Goal: Information Seeking & Learning: Find specific fact

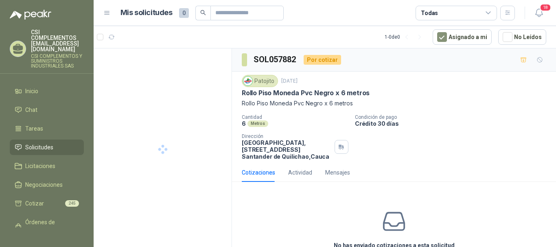
click at [27, 143] on span "Solicitudes" at bounding box center [39, 147] width 28 height 9
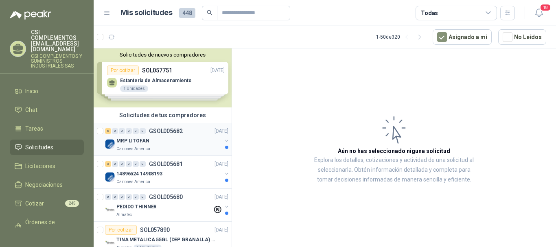
click at [183, 143] on div "MRP LITOFAN" at bounding box center [168, 141] width 105 height 10
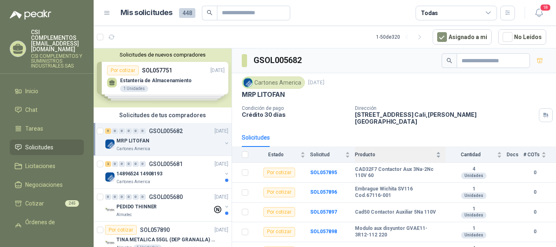
scroll to position [6, 0]
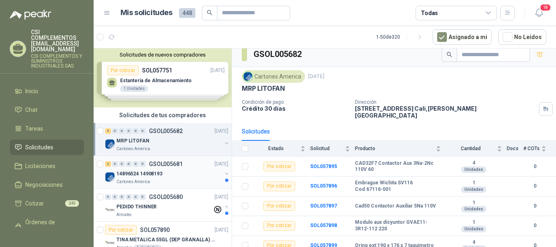
click at [162, 176] on p "14896524 14908193" at bounding box center [139, 174] width 46 height 8
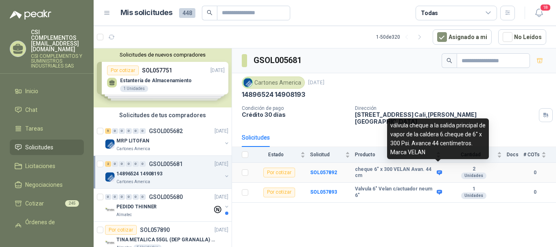
click at [440, 163] on td "cheque 6" x 300 VELAN Avan. 44 cm" at bounding box center [400, 173] width 91 height 20
click at [437, 170] on icon at bounding box center [439, 172] width 5 height 5
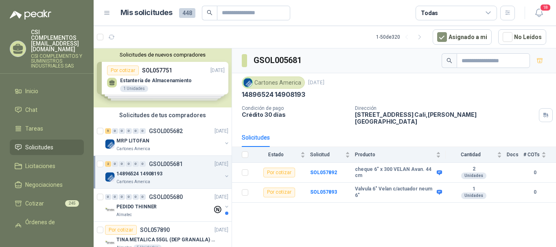
drag, startPoint x: 342, startPoint y: 214, endPoint x: 369, endPoint y: 202, distance: 29.4
click at [342, 215] on div "GSOL005681 Cartones America [DATE] 14896524 14908193 Condición de pago Crédito …" at bounding box center [394, 149] width 324 height 202
click at [439, 190] on icon at bounding box center [439, 192] width 5 height 5
drag, startPoint x: 355, startPoint y: 188, endPoint x: 435, endPoint y: 190, distance: 79.4
click at [435, 190] on div "Valvula 6" Velan c/actuador neum 6"" at bounding box center [398, 192] width 86 height 13
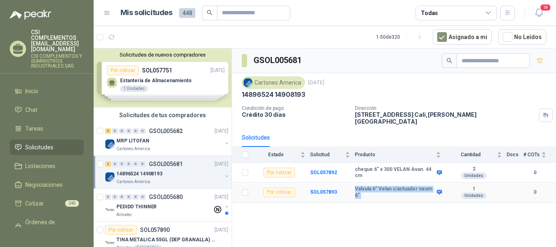
copy div "Valvula 6" Velan c/actuador neum 6""
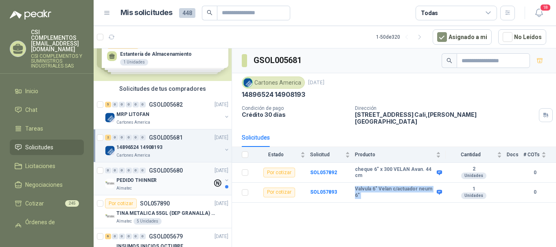
scroll to position [41, 0]
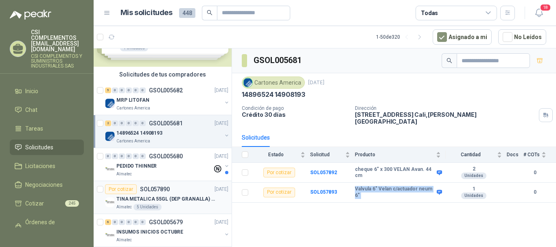
click at [159, 193] on div "Por cotizar SOL057890" at bounding box center [137, 190] width 65 height 10
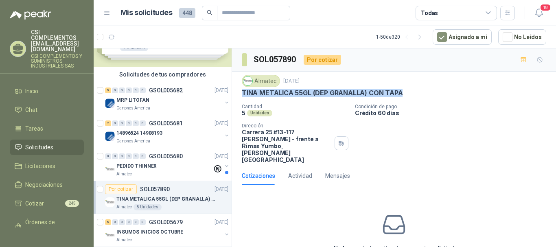
drag, startPoint x: 243, startPoint y: 95, endPoint x: 406, endPoint y: 92, distance: 162.9
click at [406, 92] on div "TINA METALICA 55GL (DEP GRANALLA) CON TAPA" at bounding box center [394, 93] width 305 height 9
copy p "TINA METALICA 55GL (DEP GRANALLA) CON TAPA"
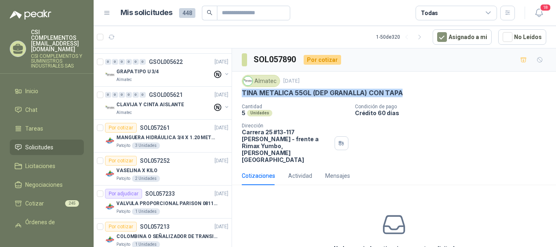
scroll to position [367, 0]
click at [39, 143] on span "Solicitudes" at bounding box center [39, 147] width 28 height 9
